Goal: Transaction & Acquisition: Purchase product/service

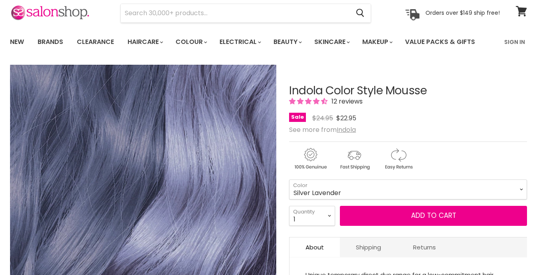
scroll to position [32, 0]
click at [523, 189] on select "Beige Blonde Honey Blonde Medium Blonde Dark Blonde Medium Brown Strawberry Ros…" at bounding box center [408, 190] width 238 height 20
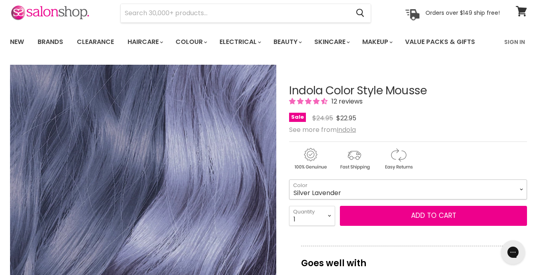
scroll to position [0, 0]
click at [289, 180] on select "Beige Blonde Honey Blonde Medium Blonde Dark Blonde Medium Brown Strawberry Ros…" at bounding box center [408, 190] width 238 height 20
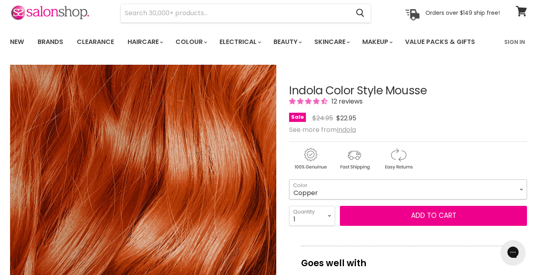
click at [523, 190] on select "Beige Blonde Honey Blonde Medium Blonde Dark Blonde Medium Brown Strawberry Ros…" at bounding box center [408, 190] width 238 height 20
click at [289, 180] on select "Beige Blonde Honey Blonde Medium Blonde Dark Blonde Medium Brown Strawberry Ros…" at bounding box center [408, 190] width 238 height 20
select select "Strawberry Rosé"
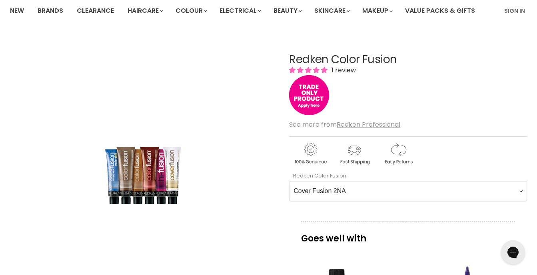
scroll to position [80, 0]
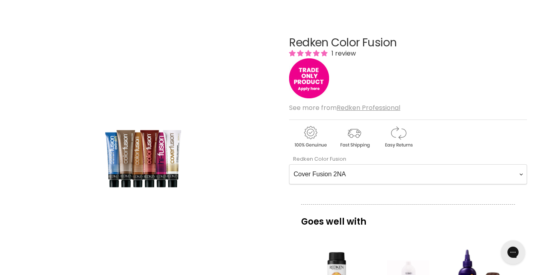
click at [523, 174] on Fusion-0-0 "Cover Fusion 2NA Cover Fusion 4NA Cover Fusion 6NA Cover Fusion 6NA Cover Fusio…" at bounding box center [408, 174] width 238 height 20
select Fusion-0-0 "Cover Fusion 3NN"
click at [289, 164] on Fusion-0-0 "Cover Fusion 2NA Cover Fusion 4NA Cover Fusion 6NA Cover Fusion 6NA Cover Fusio…" at bounding box center [408, 174] width 238 height 20
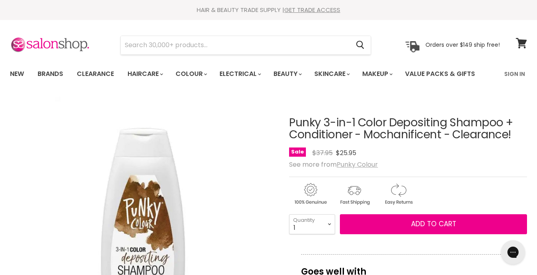
click at [364, 169] on u "Punky Colour" at bounding box center [357, 164] width 41 height 9
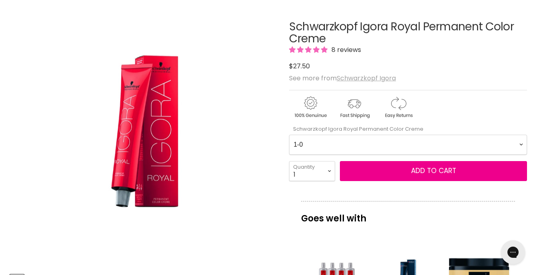
click at [365, 77] on u "Schwarzkopf Igora" at bounding box center [366, 78] width 59 height 9
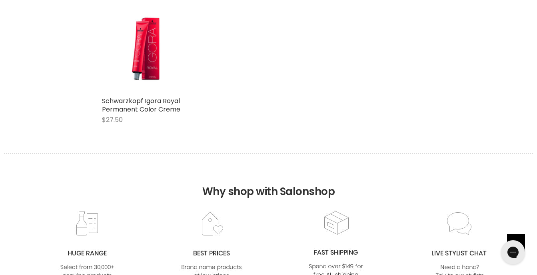
scroll to position [784, 0]
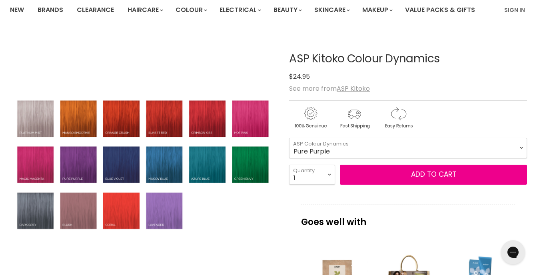
click at [122, 123] on img "ASP Kitoko Colour Dynamics image. Click or Scroll to Zoom." at bounding box center [143, 166] width 266 height 136
click at [120, 132] on img "ASP Kitoko Colour Dynamics image. Click or Scroll to Zoom." at bounding box center [143, 166] width 266 height 136
click at [119, 116] on img "ASP Kitoko Colour Dynamics image. Click or Scroll to Zoom." at bounding box center [143, 166] width 266 height 136
click at [522, 158] on select "[PERSON_NAME] Blue Crimson Kiss Green Pepper Hot Pink Magic Magenta Mango Smoot…" at bounding box center [408, 148] width 238 height 20
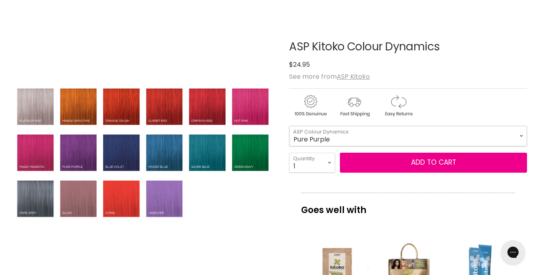
scroll to position [72, 0]
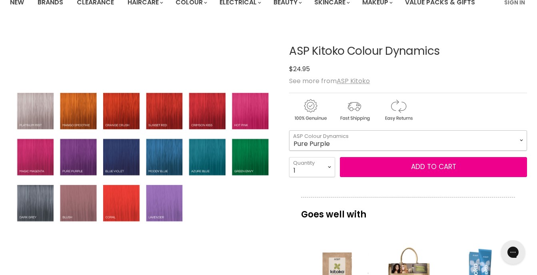
click at [525, 150] on select "[PERSON_NAME] Blue Crimson Kiss Green Pepper Hot Pink Magic Magenta Mango Smoot…" at bounding box center [408, 140] width 238 height 20
click at [522, 150] on select "[PERSON_NAME] Blue Crimson Kiss Green Pepper Hot Pink Magic Magenta Mango Smoot…" at bounding box center [408, 140] width 238 height 20
click at [289, 148] on select "[PERSON_NAME] Blue Crimson Kiss Green Pepper Hot Pink Magic Magenta Mango Smoot…" at bounding box center [408, 140] width 238 height 20
select select "Crimson Kiss"
